Goal: Find specific fact: Find specific fact

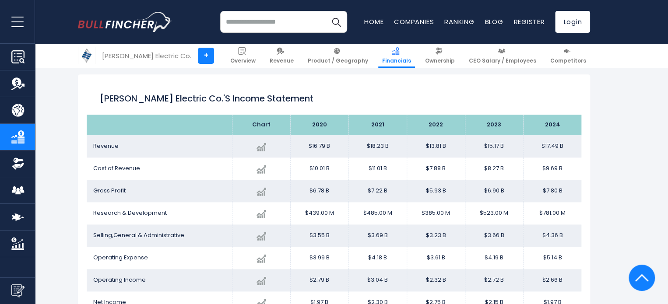
scroll to position [517, 0]
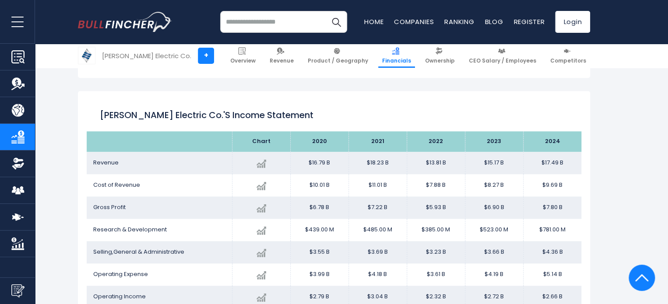
scroll to position [525, 0]
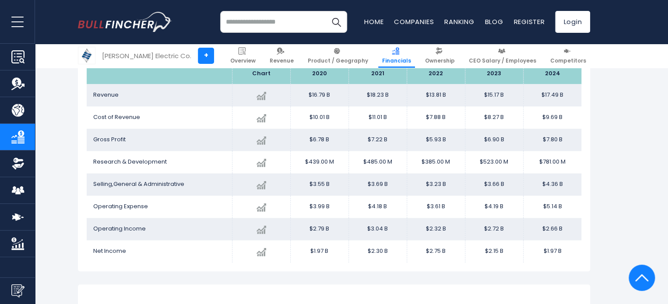
drag, startPoint x: 535, startPoint y: 164, endPoint x: 565, endPoint y: 164, distance: 30.2
click at [565, 164] on td "$781.00 M" at bounding box center [552, 162] width 58 height 22
copy td "$781.00 M"
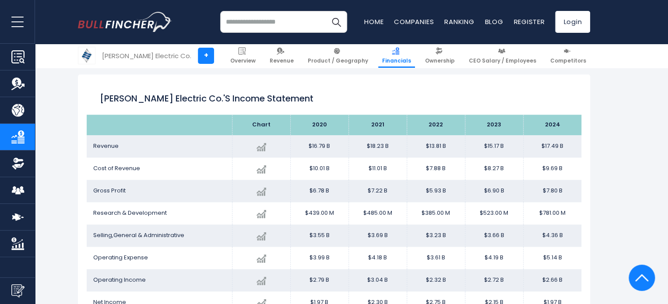
scroll to position [525, 0]
